Goal: Go to known website: Go to known website

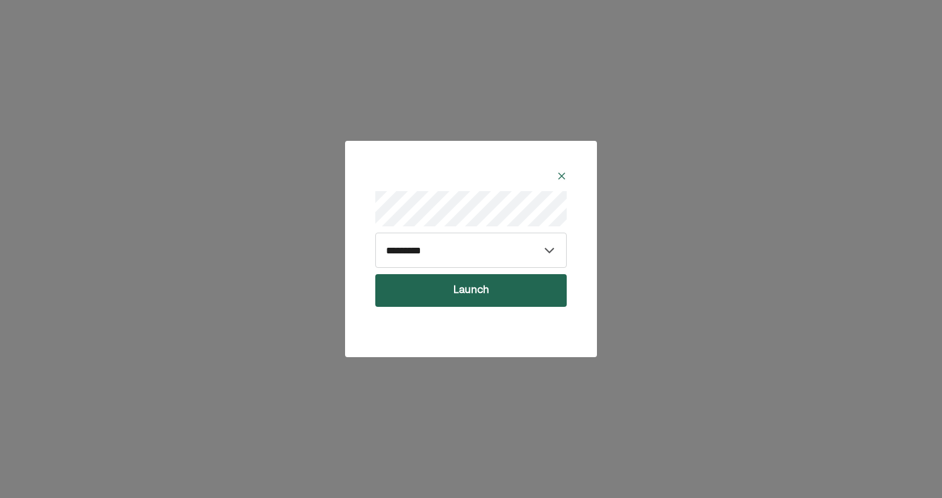
click at [452, 290] on button "Launch" at bounding box center [470, 290] width 191 height 33
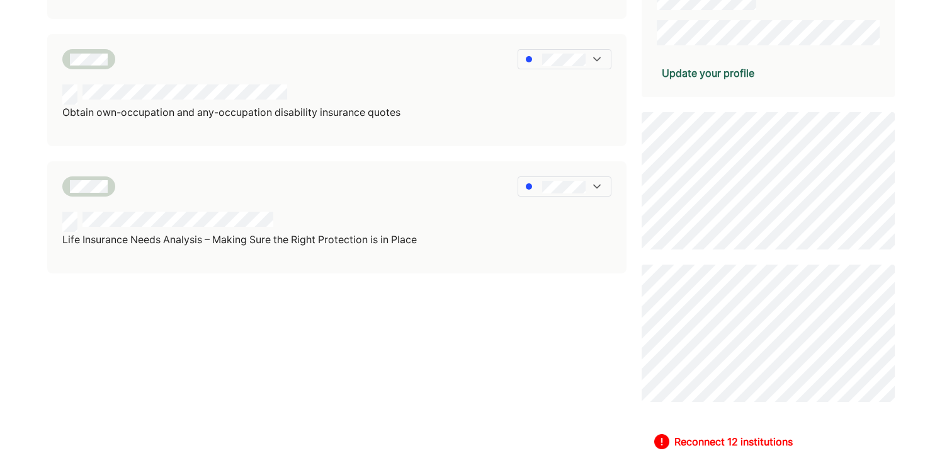
scroll to position [308, 0]
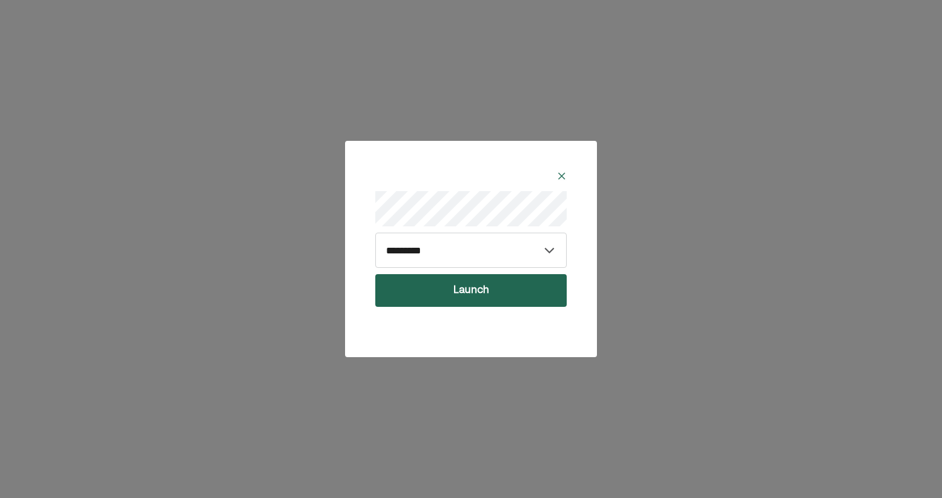
click at [468, 295] on button "Launch" at bounding box center [470, 290] width 191 height 33
